Goal: Navigation & Orientation: Find specific page/section

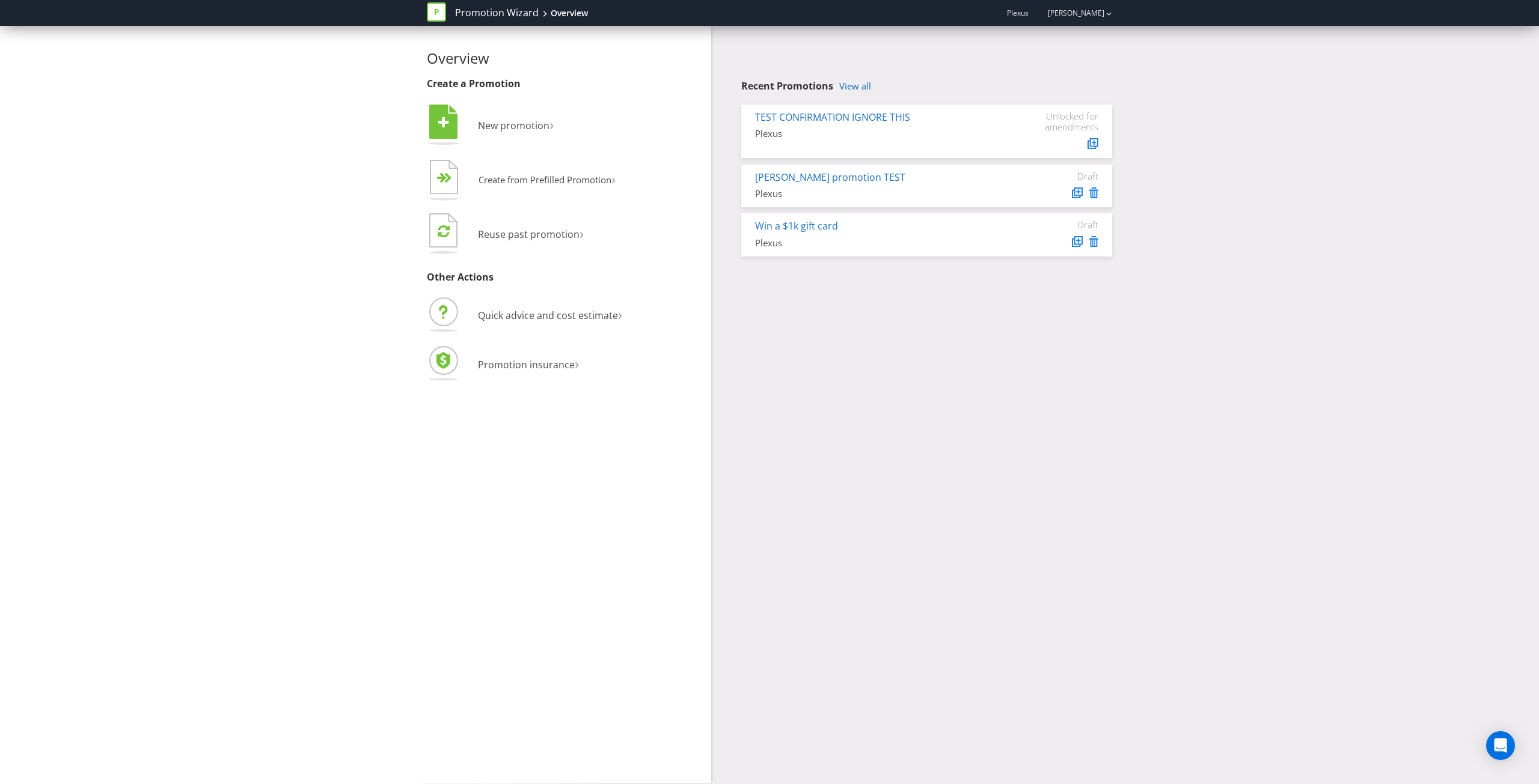
click at [1175, 402] on div "Overview Create a Promotion  New promotion ›   Create from Prefilled Promoti…" at bounding box center [770, 404] width 1539 height 757
